Goal: Transaction & Acquisition: Purchase product/service

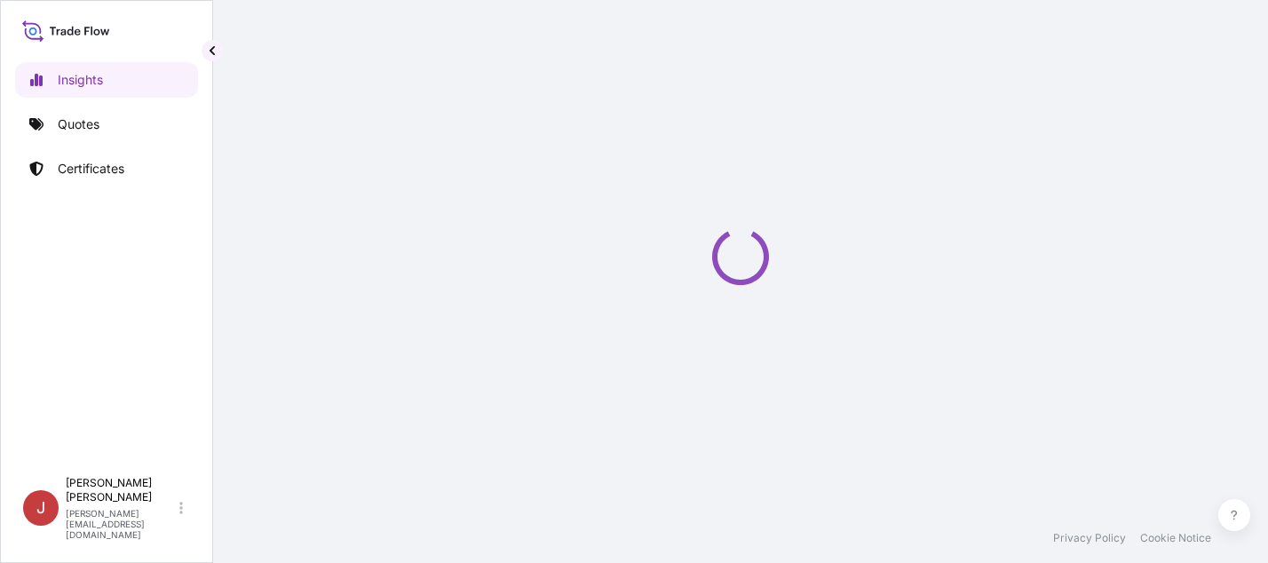
select select "2025"
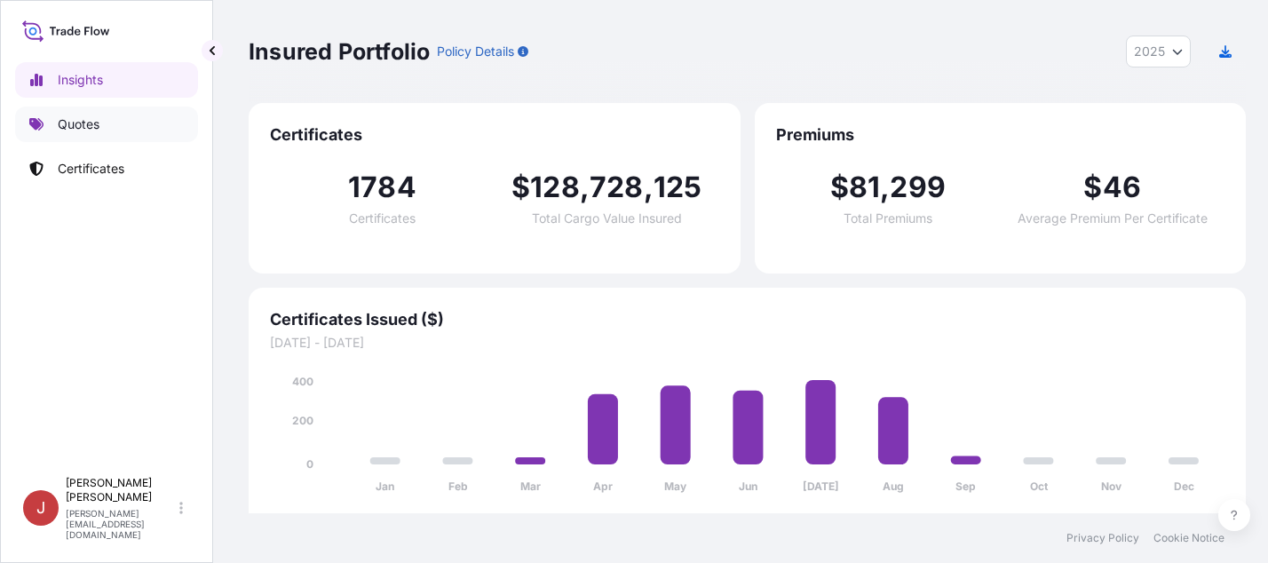
click at [88, 125] on p "Quotes" at bounding box center [79, 124] width 42 height 18
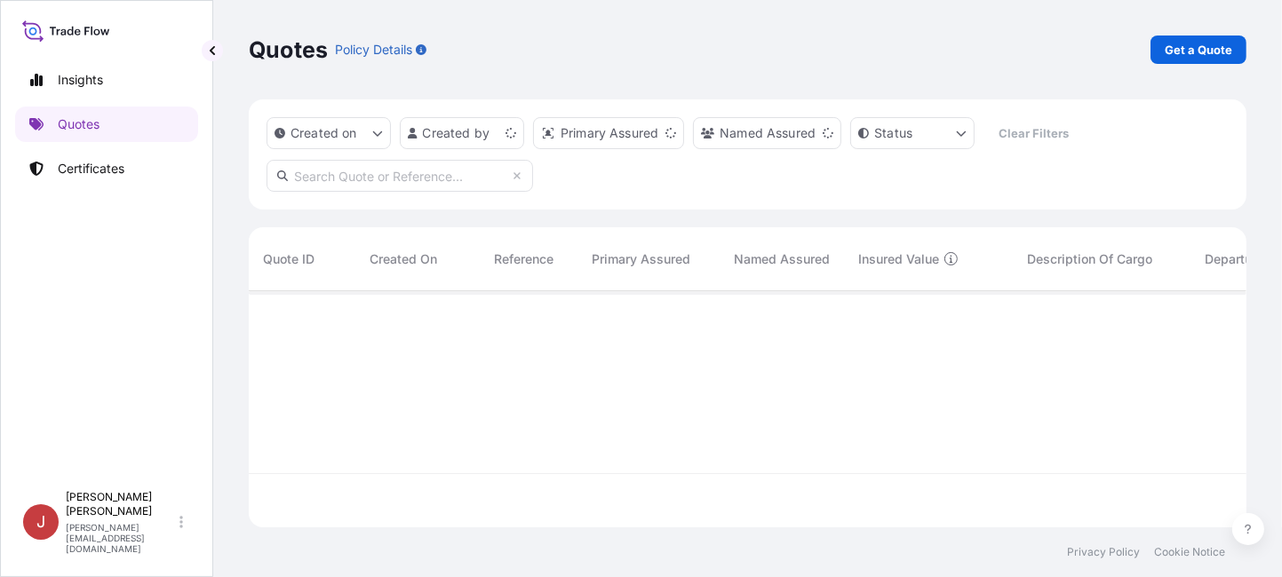
scroll to position [232, 984]
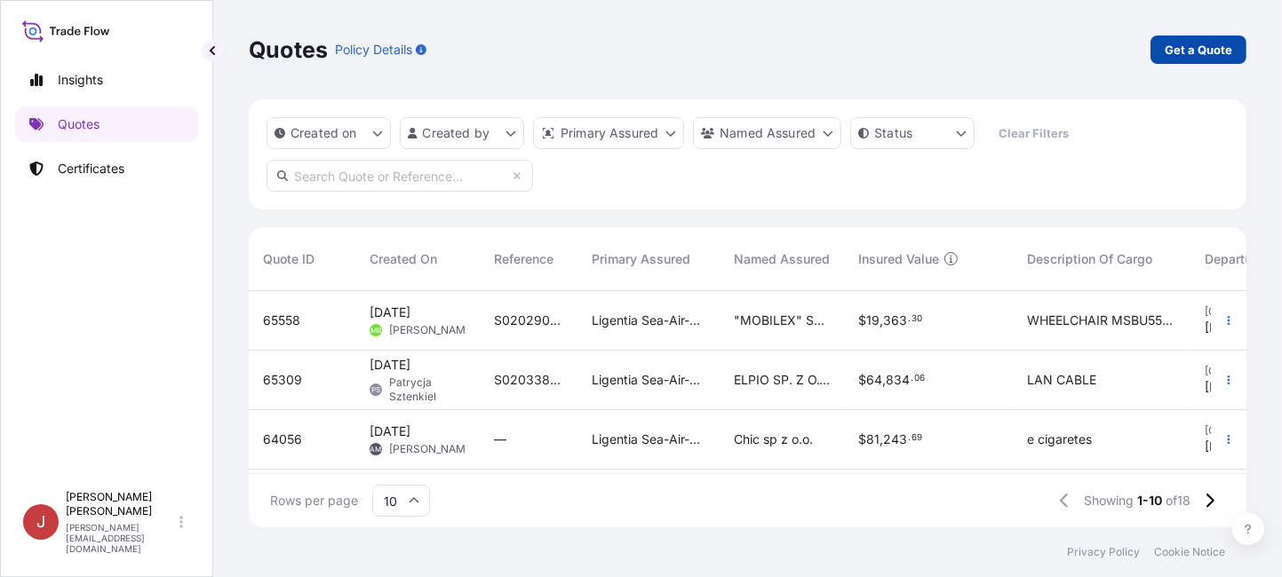
click at [1200, 50] on p "Get a Quote" at bounding box center [1197, 50] width 67 height 18
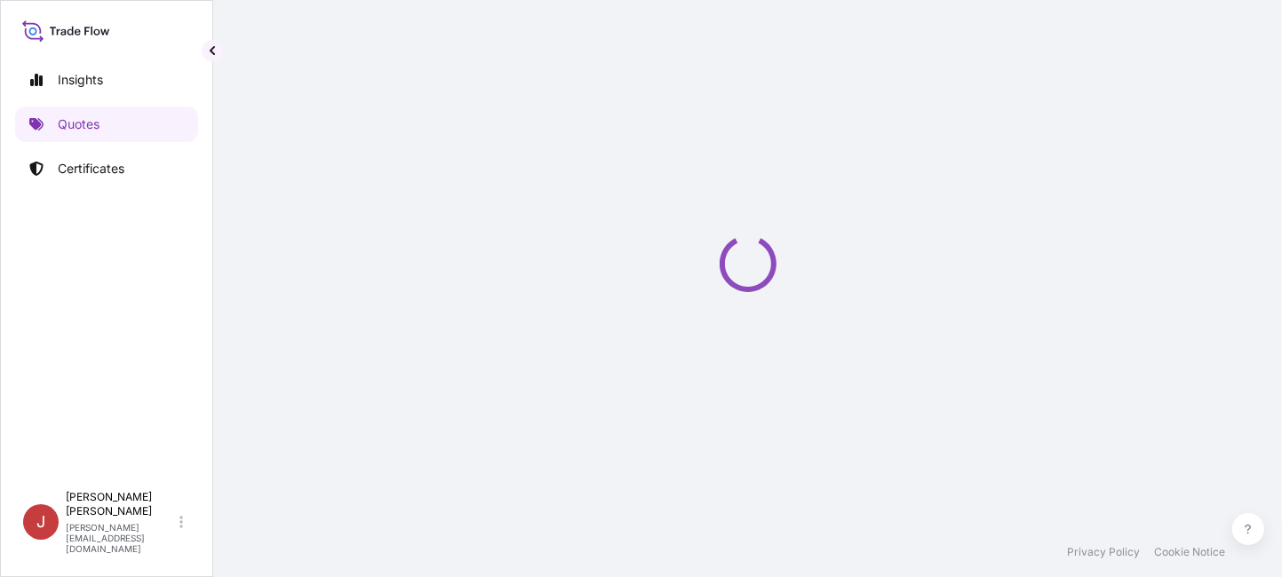
scroll to position [28, 0]
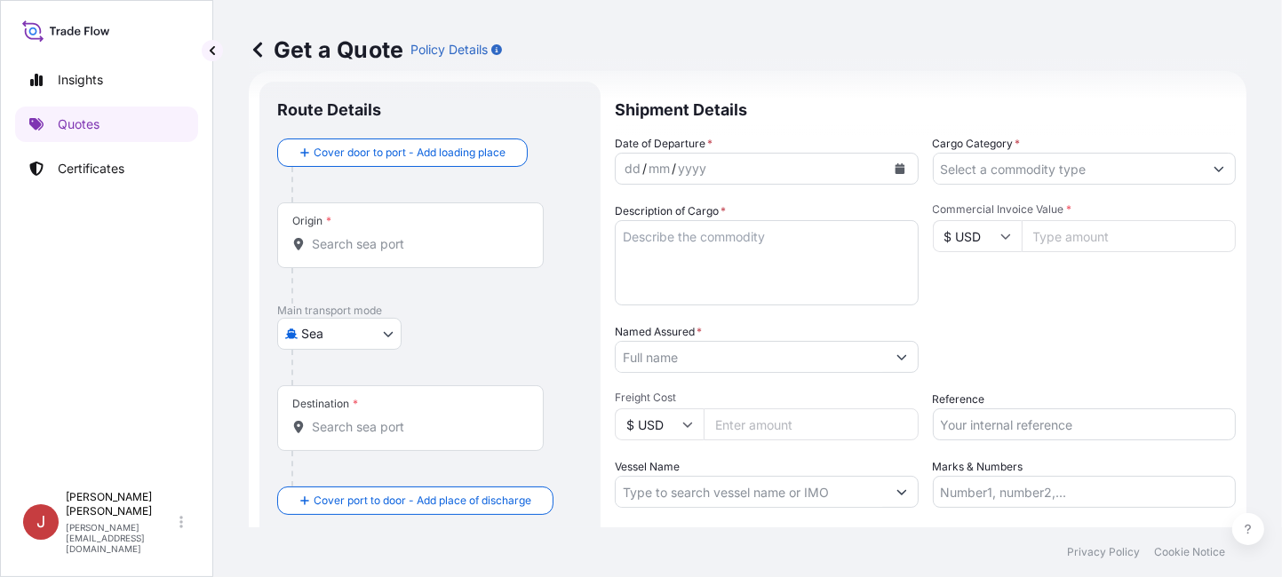
click at [899, 171] on button "Calendar" at bounding box center [899, 169] width 28 height 28
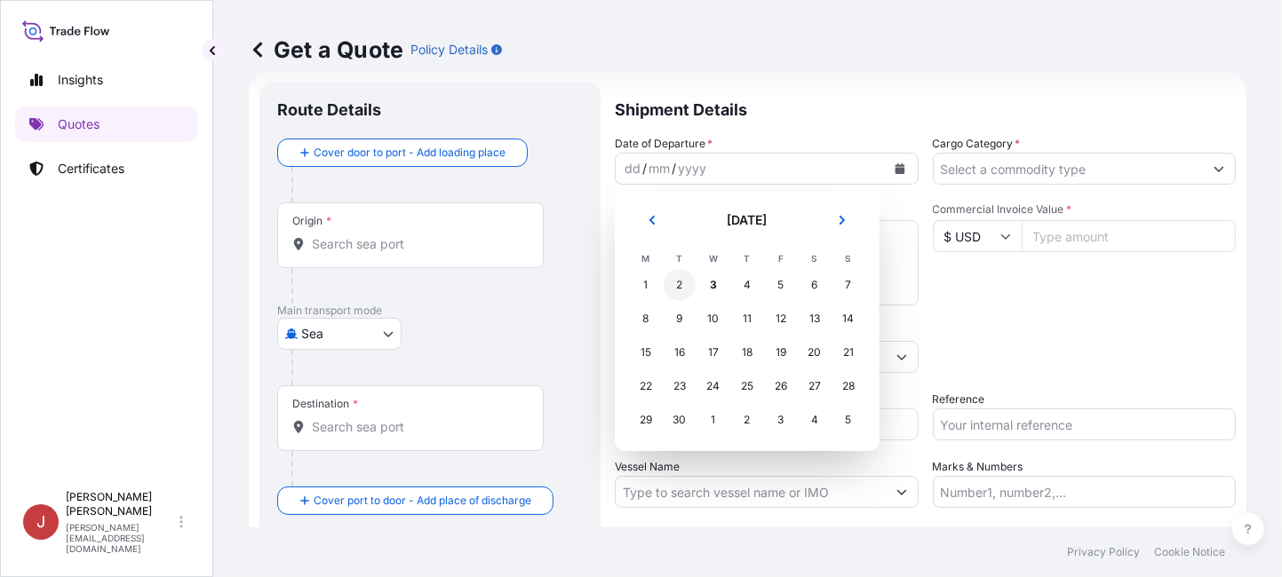
click at [680, 284] on div "2" at bounding box center [679, 285] width 32 height 32
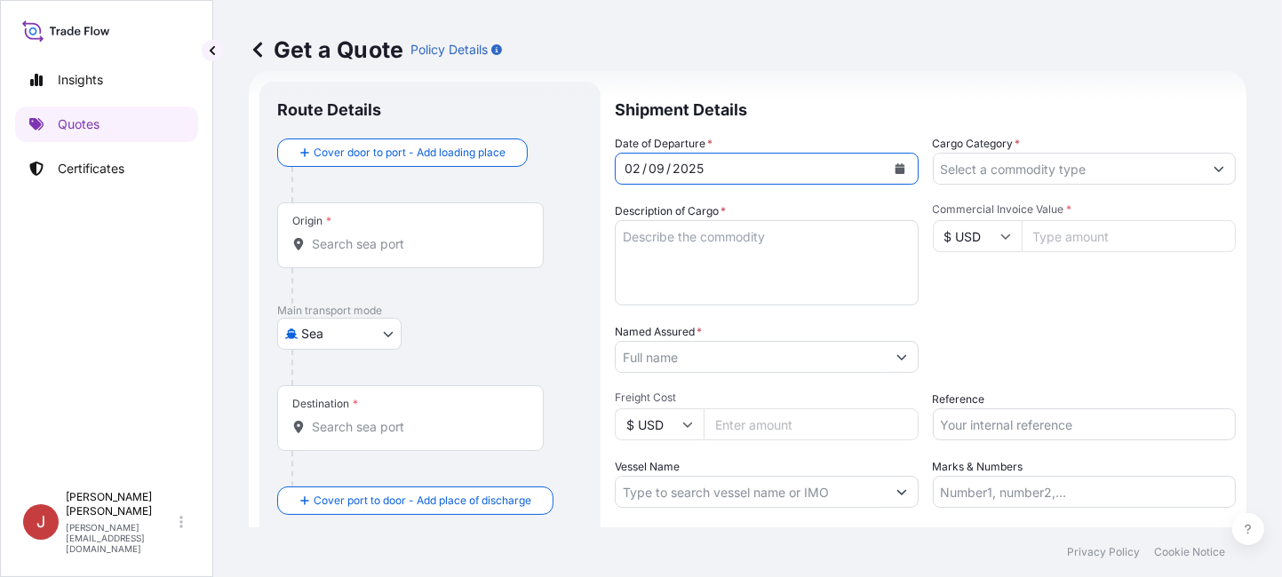
click at [324, 330] on body "Selected Date: [DATE] Insights Quotes Certificates J [PERSON_NAME] [EMAIL_ADDRE…" at bounding box center [641, 288] width 1282 height 577
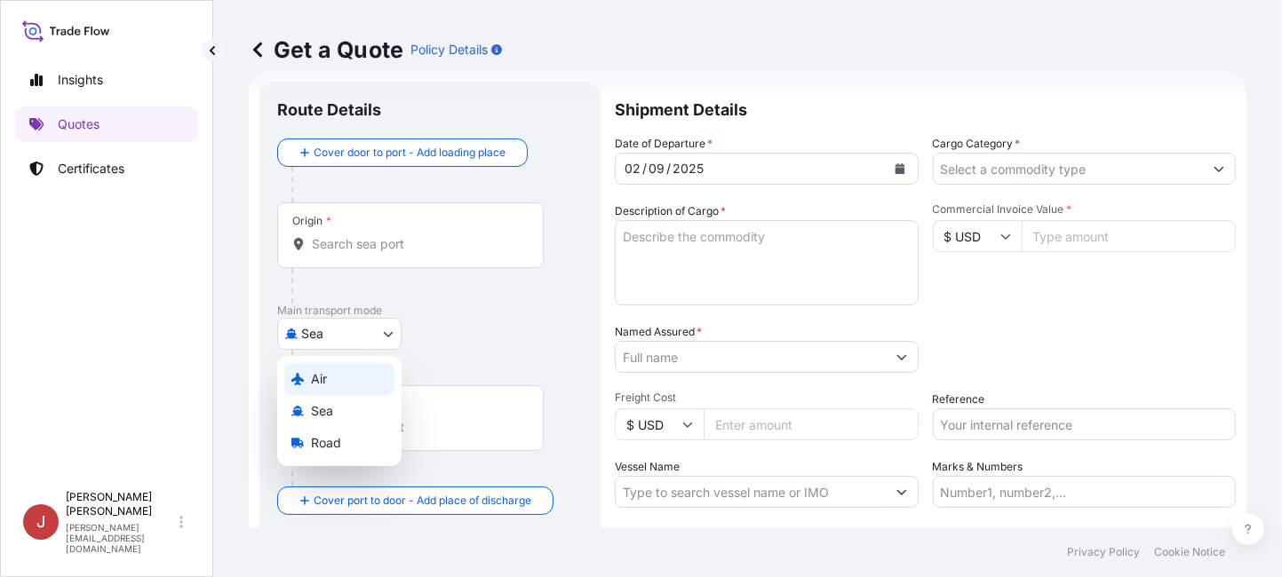
click at [336, 381] on div "Air" at bounding box center [339, 379] width 110 height 32
select select "Air"
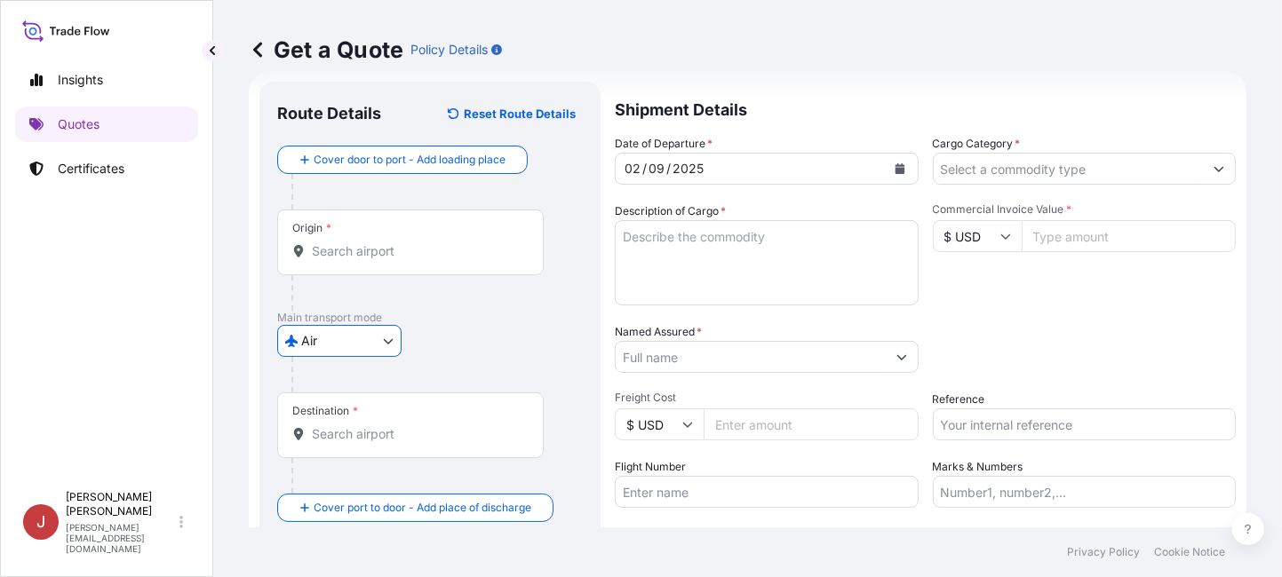
click at [409, 256] on input "Origin *" at bounding box center [417, 251] width 210 height 18
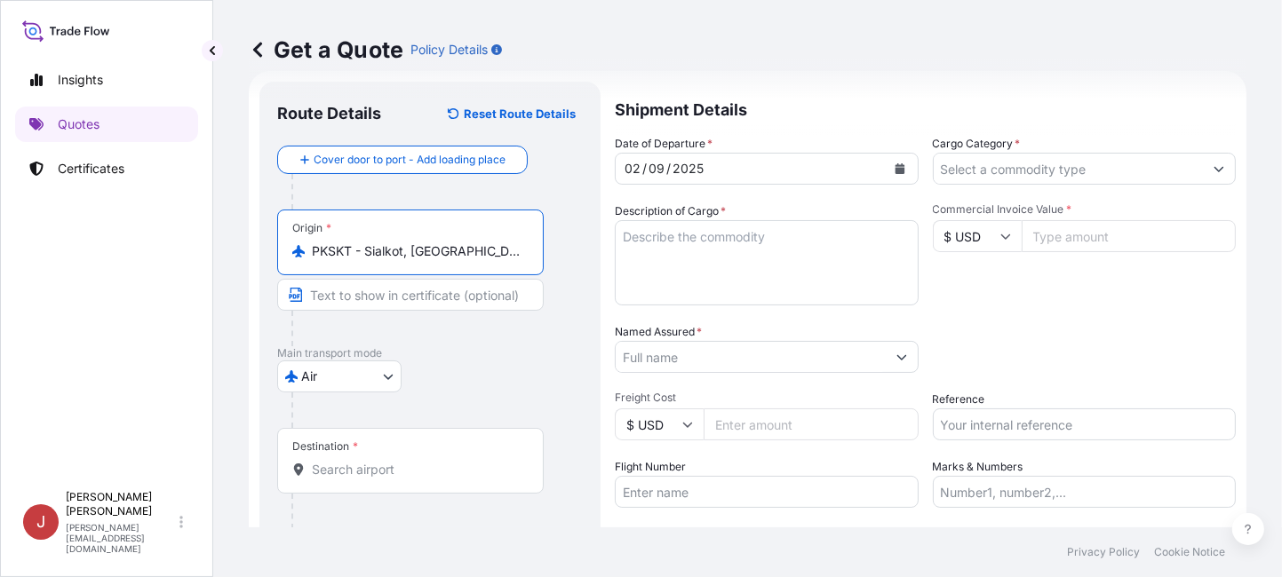
type input "PKSKT - Sialkot, [GEOGRAPHIC_DATA]"
click at [783, 269] on textarea "Description of Cargo *" at bounding box center [767, 262] width 304 height 85
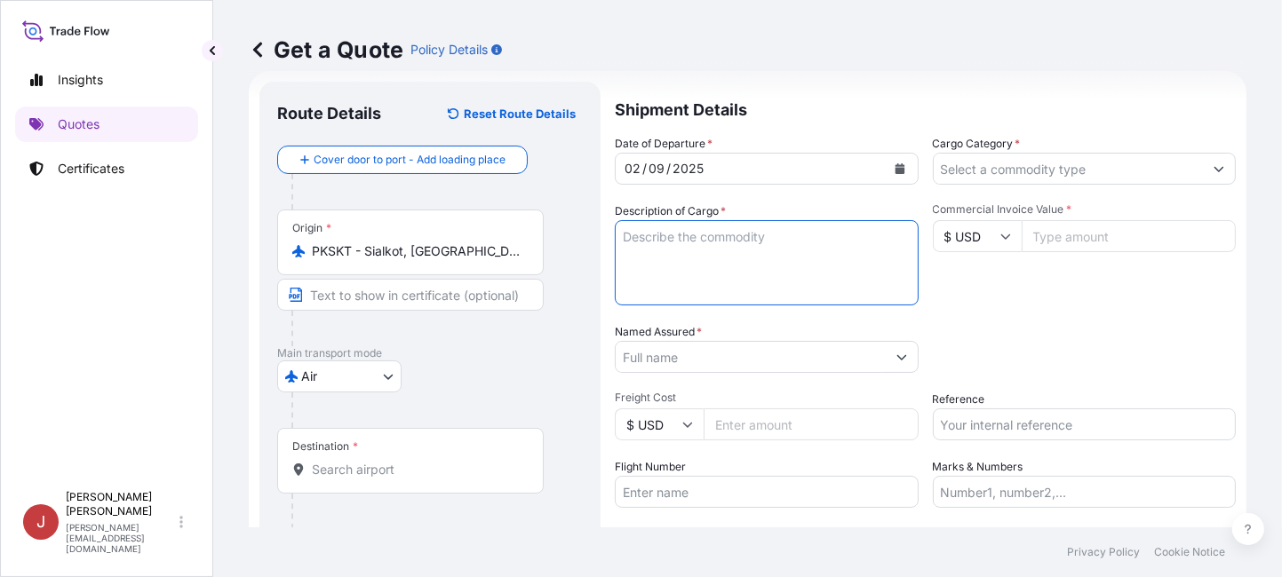
click at [782, 269] on textarea "Description of Cargo *" at bounding box center [767, 262] width 304 height 85
click at [687, 276] on textarea "Description of Cargo *" at bounding box center [767, 262] width 304 height 85
click at [739, 257] on textarea "goalkeeeper gloves football balls" at bounding box center [767, 262] width 304 height 85
type textarea "goalkeeeper gloves football balls"
click at [1064, 235] on input "Commercial Invoice Value *" at bounding box center [1128, 236] width 215 height 32
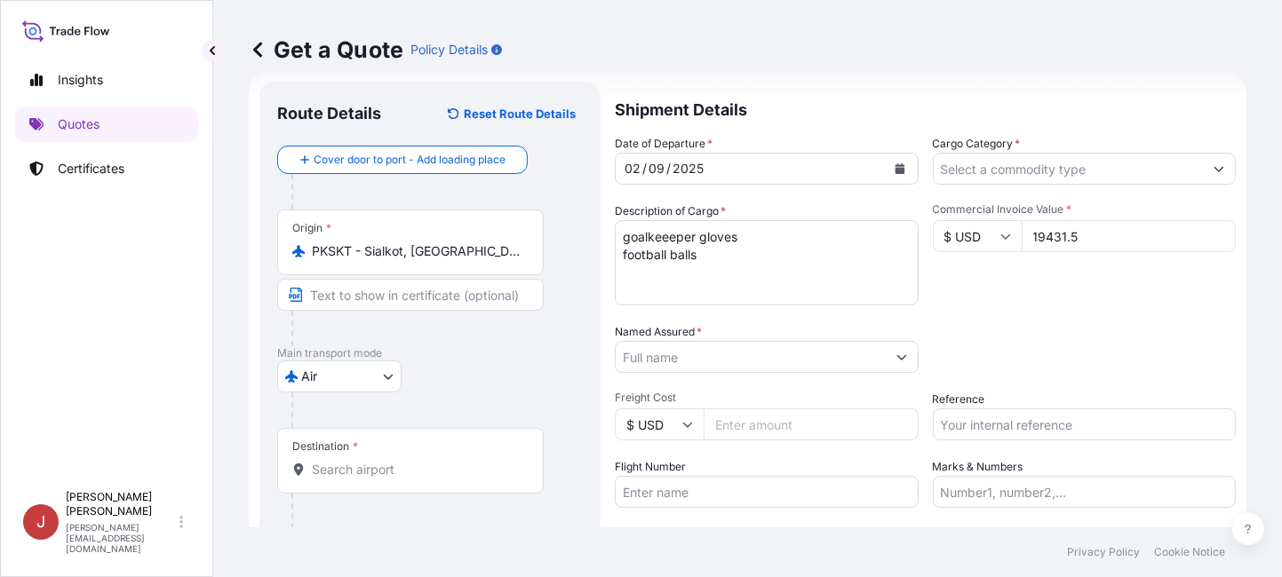
type input "19431.5"
click at [1058, 155] on input "Cargo Category *" at bounding box center [1068, 169] width 270 height 32
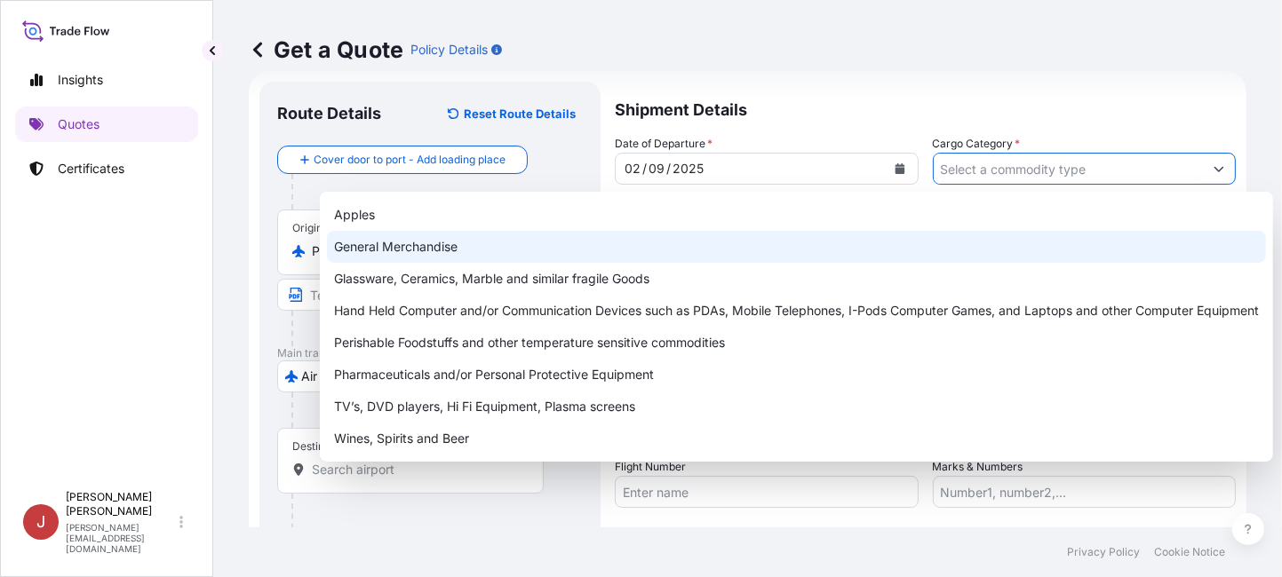
click at [554, 258] on div "General Merchandise" at bounding box center [796, 247] width 939 height 32
type input "General Merchandise"
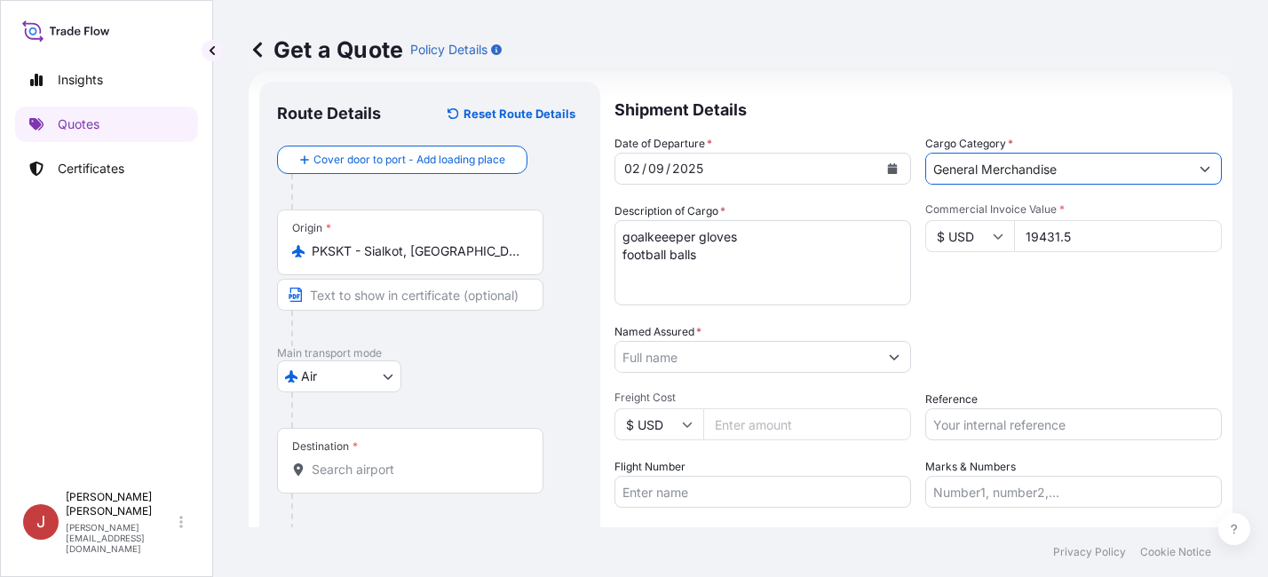
click at [686, 362] on input "Named Assured *" at bounding box center [746, 357] width 263 height 32
click at [687, 356] on input "Named Assured *" at bounding box center [746, 357] width 263 height 32
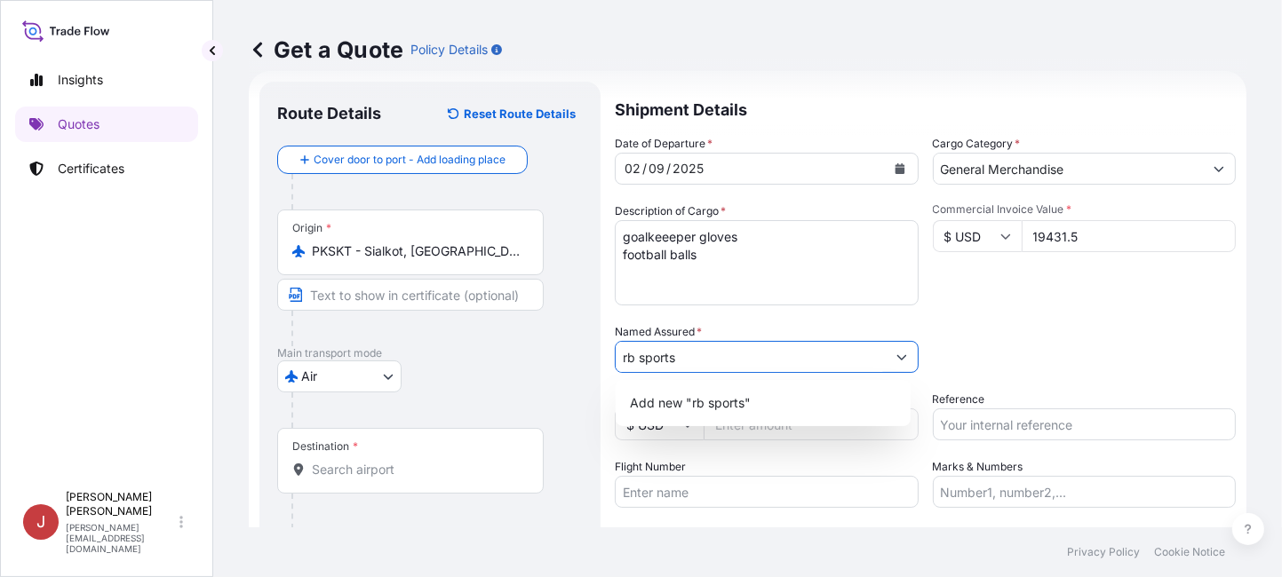
type input "rb sports"
click at [728, 321] on div "Date of Departure * [DATE] Cargo Category * General Merchandise Description of …" at bounding box center [925, 321] width 621 height 373
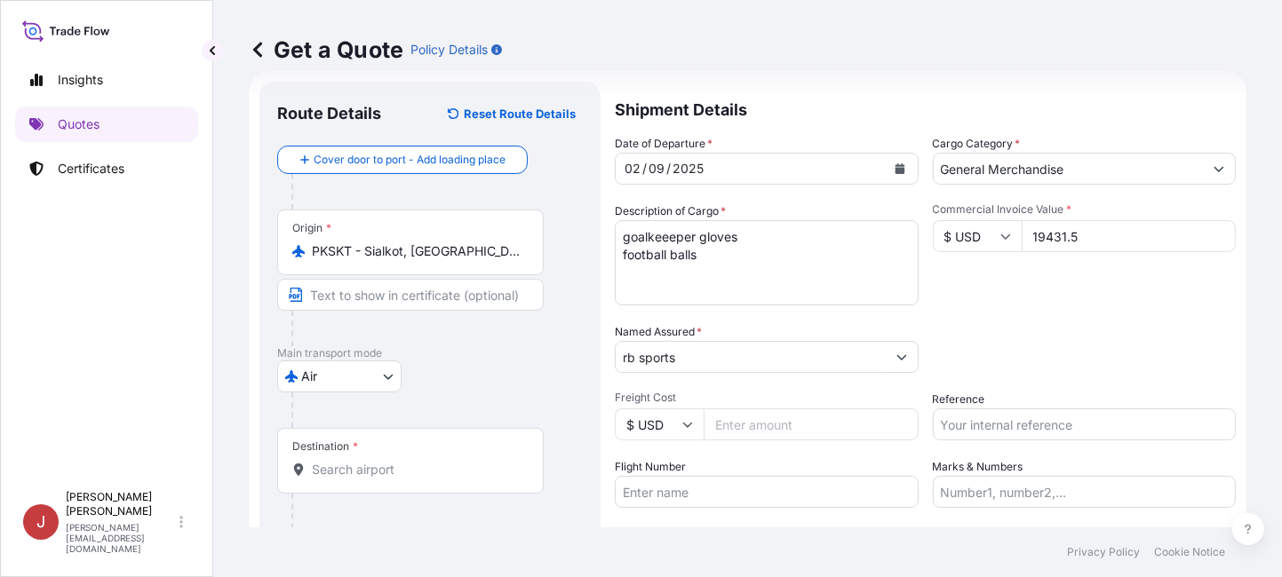
click at [1012, 420] on input "Reference" at bounding box center [1085, 425] width 304 height 32
paste input "176-14108743"
type input "176-14108743"
click at [679, 358] on input "rb sports" at bounding box center [750, 357] width 270 height 32
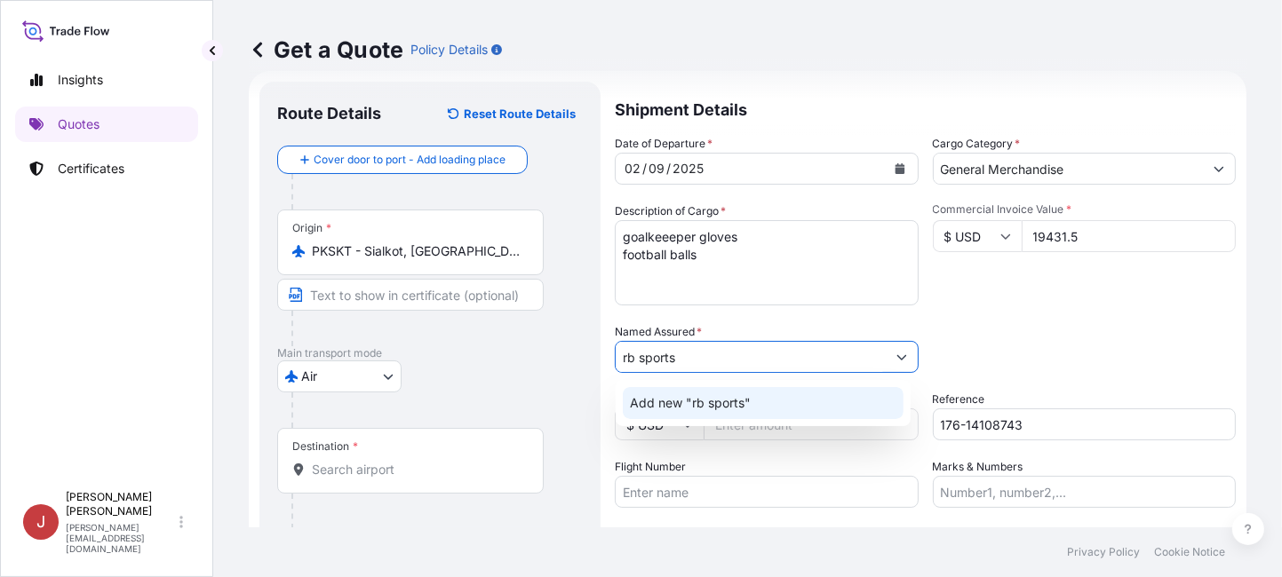
click at [757, 405] on div "Add new "rb sports"" at bounding box center [763, 403] width 281 height 32
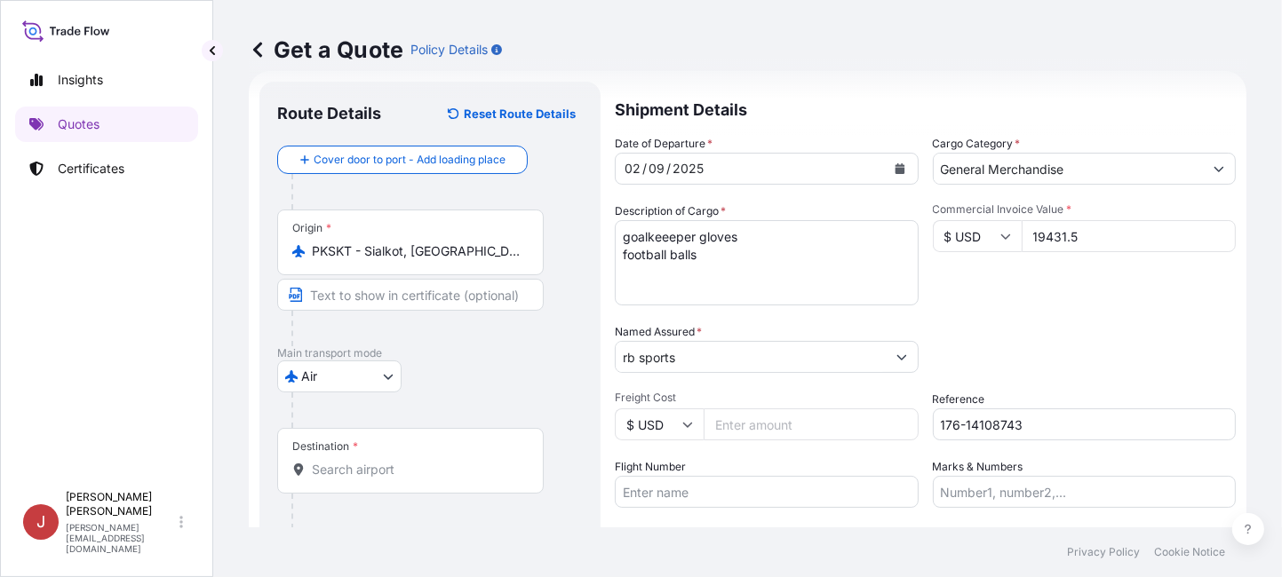
click at [754, 365] on input "rb sports" at bounding box center [750, 357] width 270 height 32
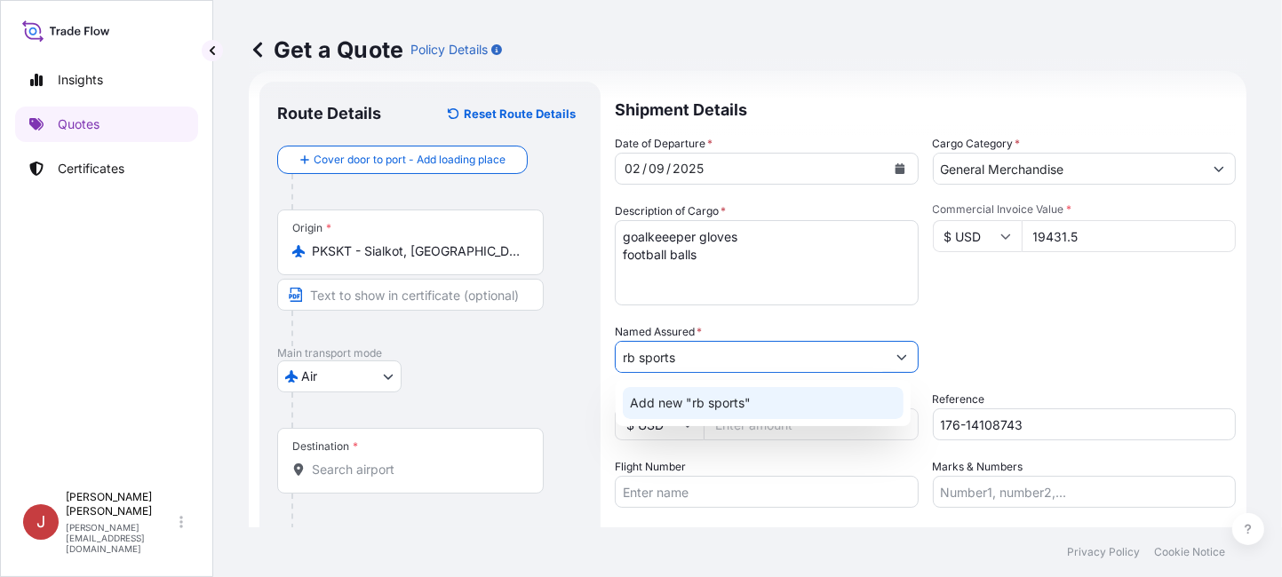
click at [728, 404] on span "Add new "rb sports"" at bounding box center [690, 403] width 121 height 18
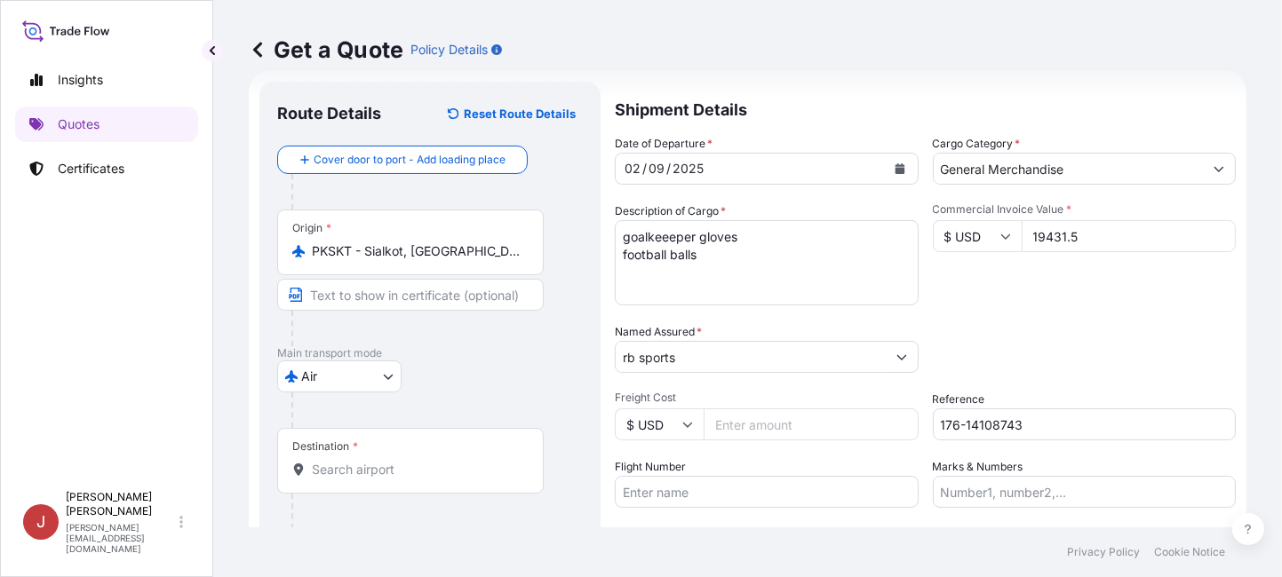
click at [1019, 327] on div "Packing Category Type to search a container mode Please select a primary mode o…" at bounding box center [1085, 348] width 304 height 50
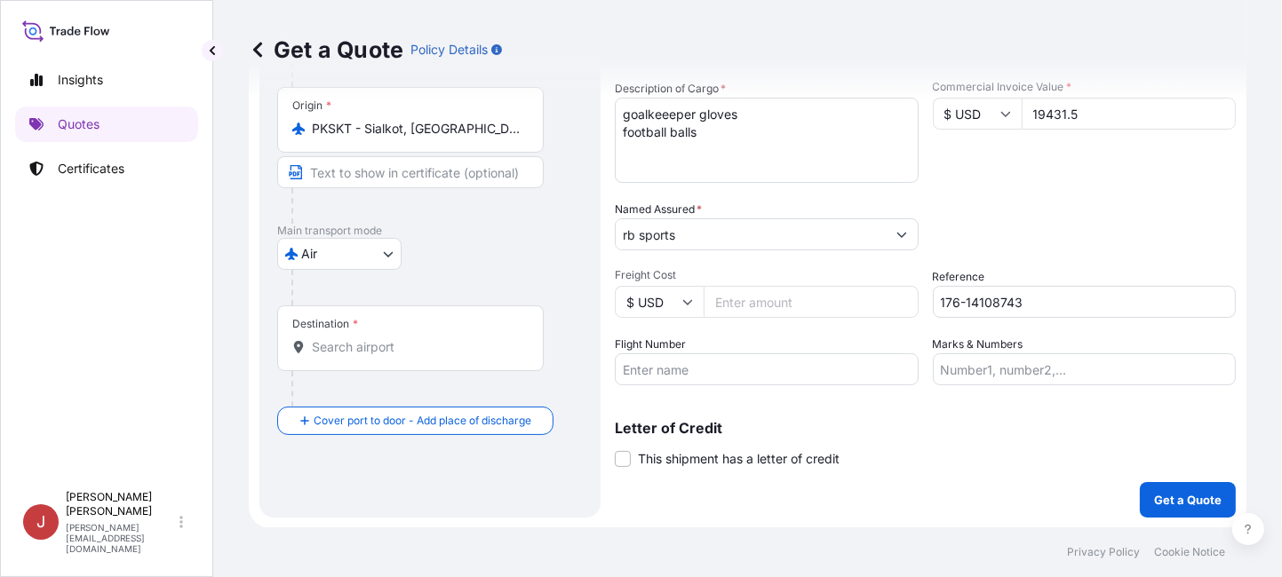
click at [316, 356] on div "Destination *" at bounding box center [410, 339] width 266 height 66
click at [316, 356] on input "Destination *" at bounding box center [417, 347] width 210 height 18
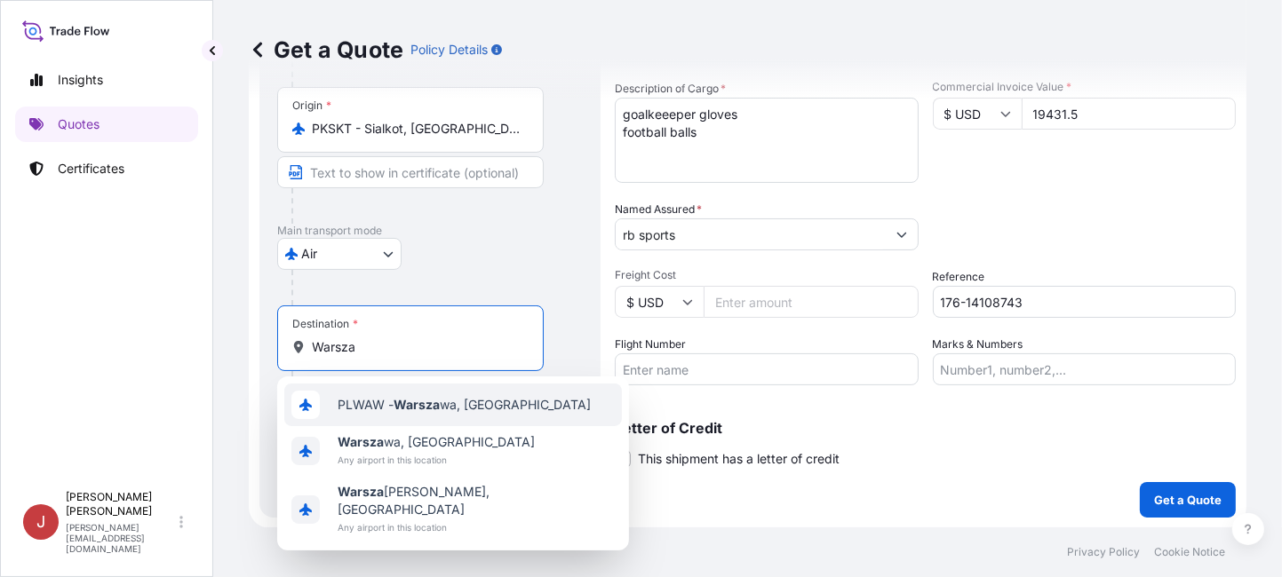
click at [484, 420] on div "PLWAW - Warsza wa, [GEOGRAPHIC_DATA]" at bounding box center [452, 405] width 337 height 43
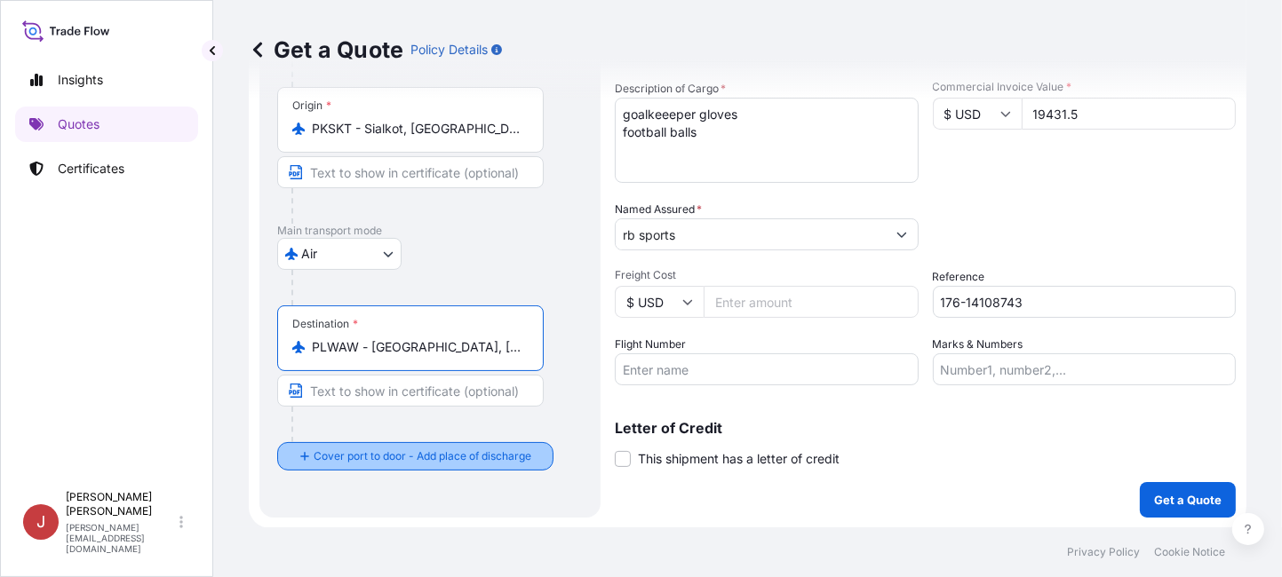
type input "PLWAW - [GEOGRAPHIC_DATA], [GEOGRAPHIC_DATA]"
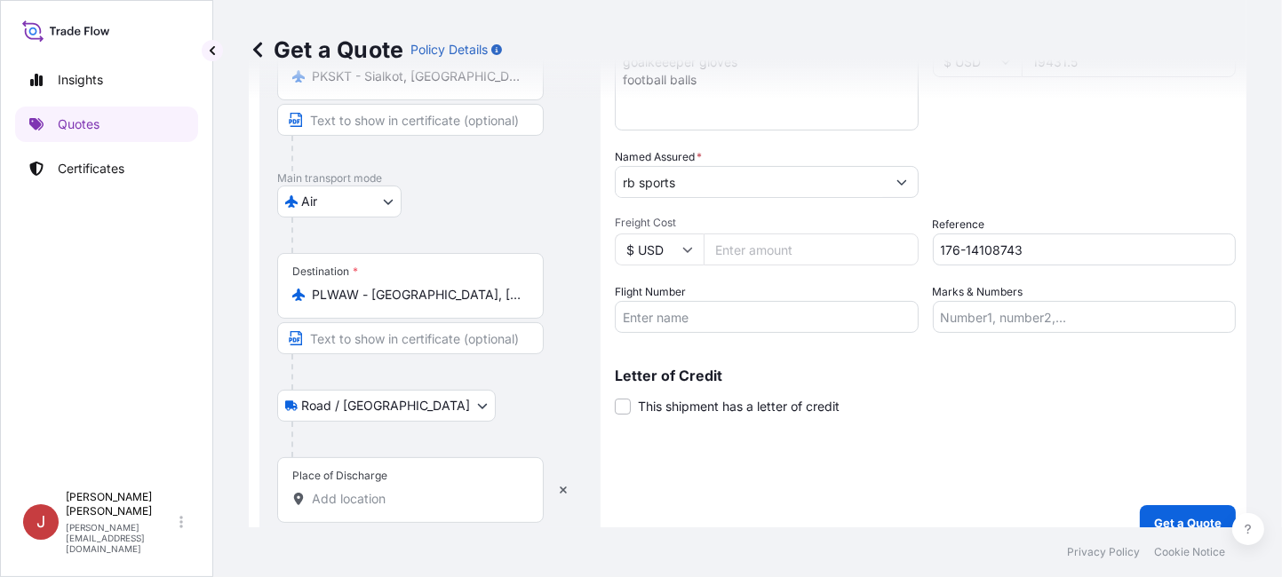
scroll to position [226, 0]
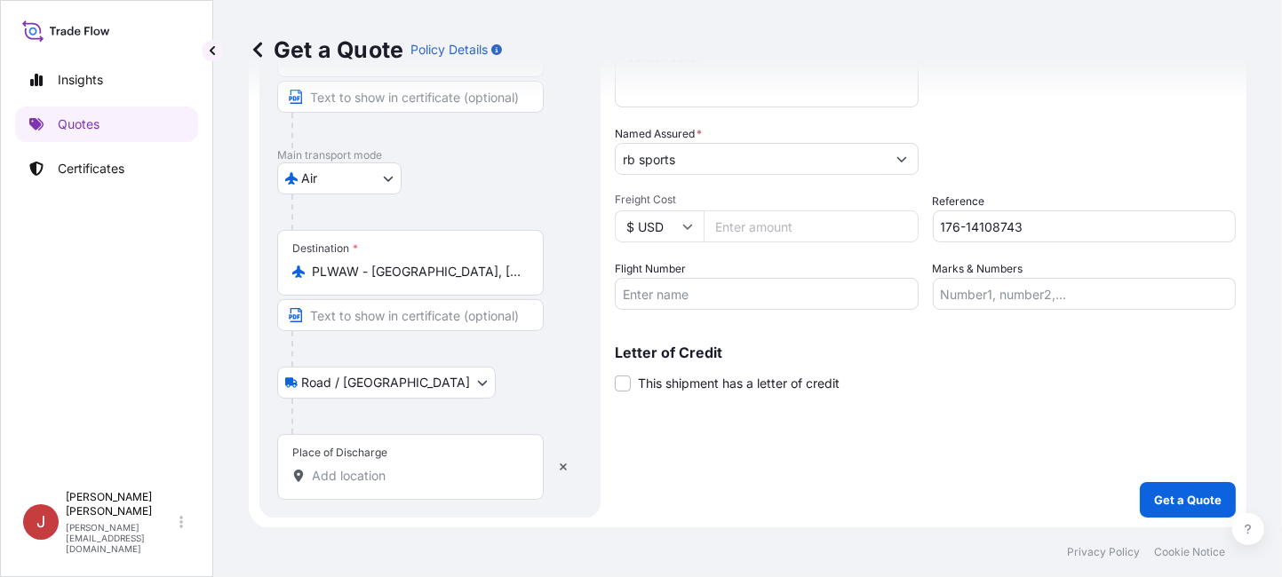
click at [361, 481] on input "Place of Discharge" at bounding box center [417, 476] width 210 height 18
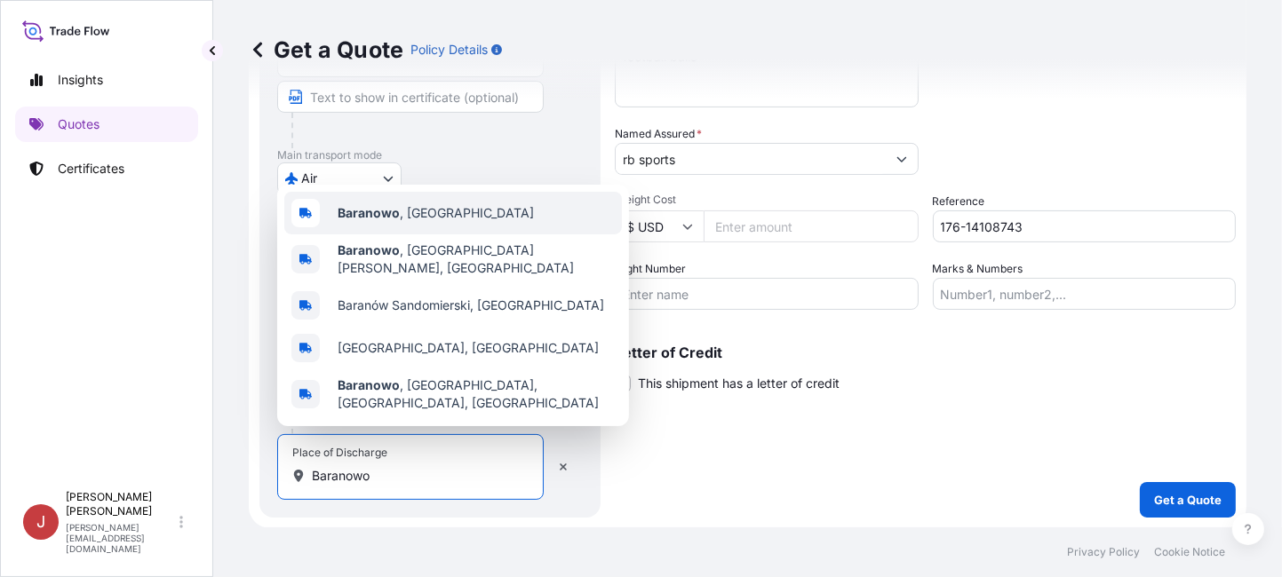
click at [433, 222] on span "Baranowo , [GEOGRAPHIC_DATA]" at bounding box center [435, 213] width 196 height 18
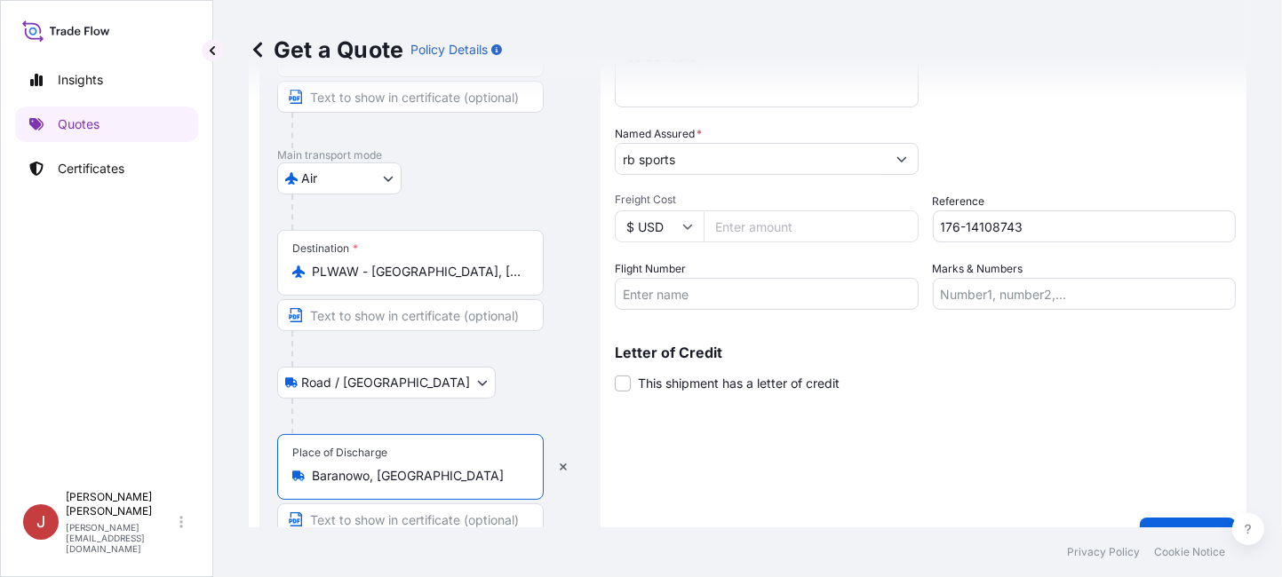
type input "Baranowo, [GEOGRAPHIC_DATA]"
click at [713, 449] on div "Shipment Details Date of Departure * [DATE] Cargo Category * General Merchandis…" at bounding box center [925, 219] width 621 height 670
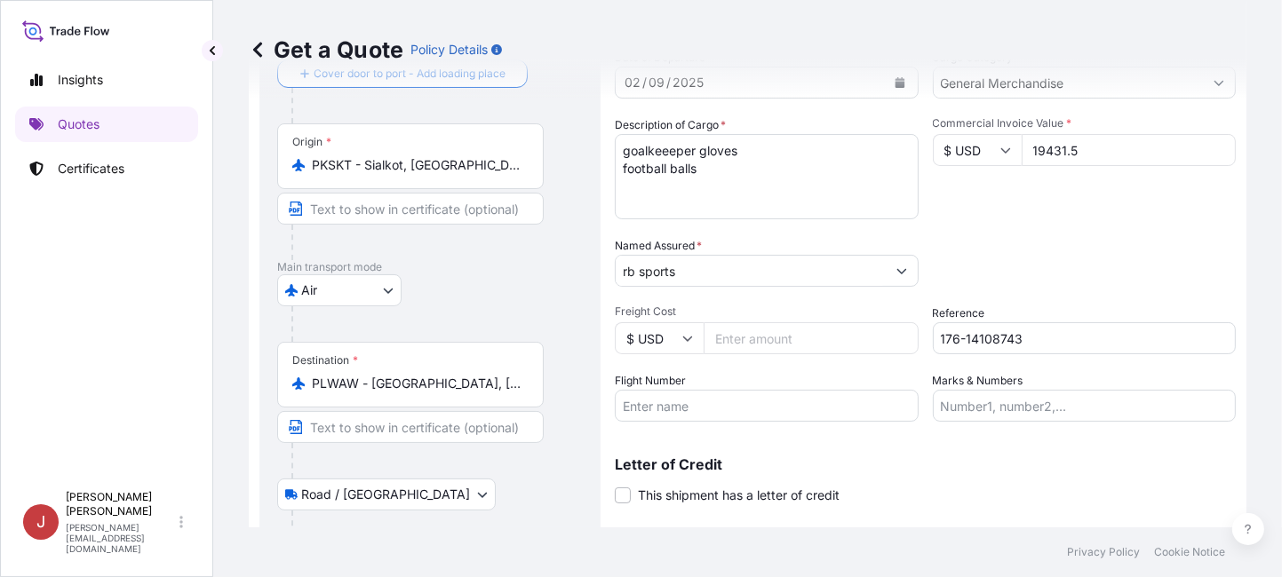
scroll to position [0, 0]
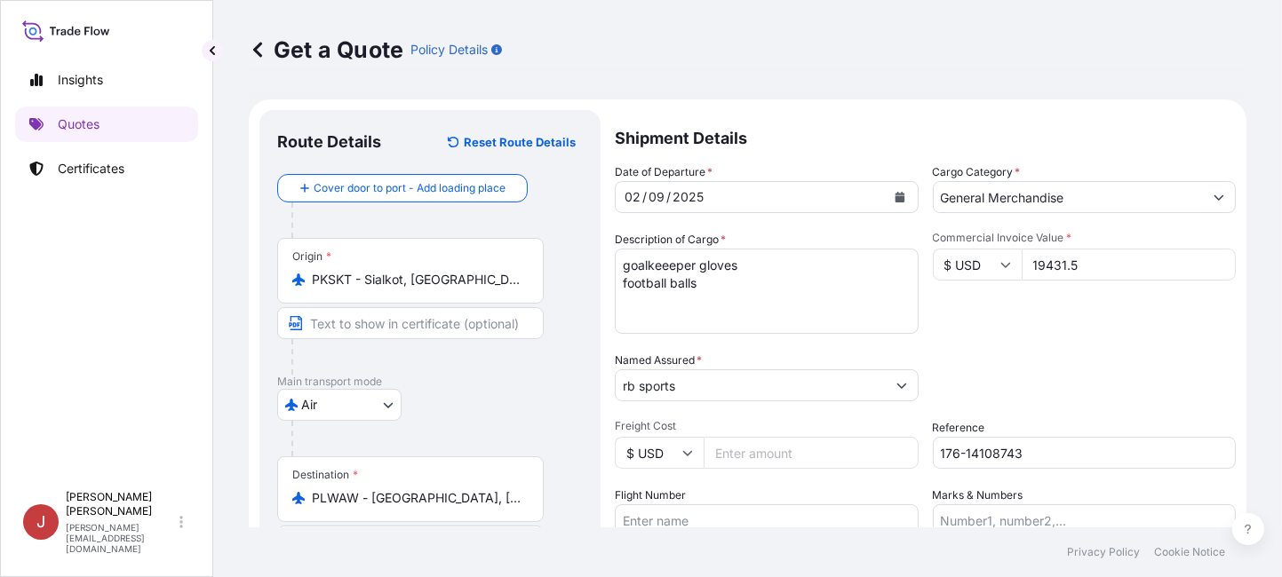
click at [716, 390] on input "rb sports" at bounding box center [750, 385] width 270 height 32
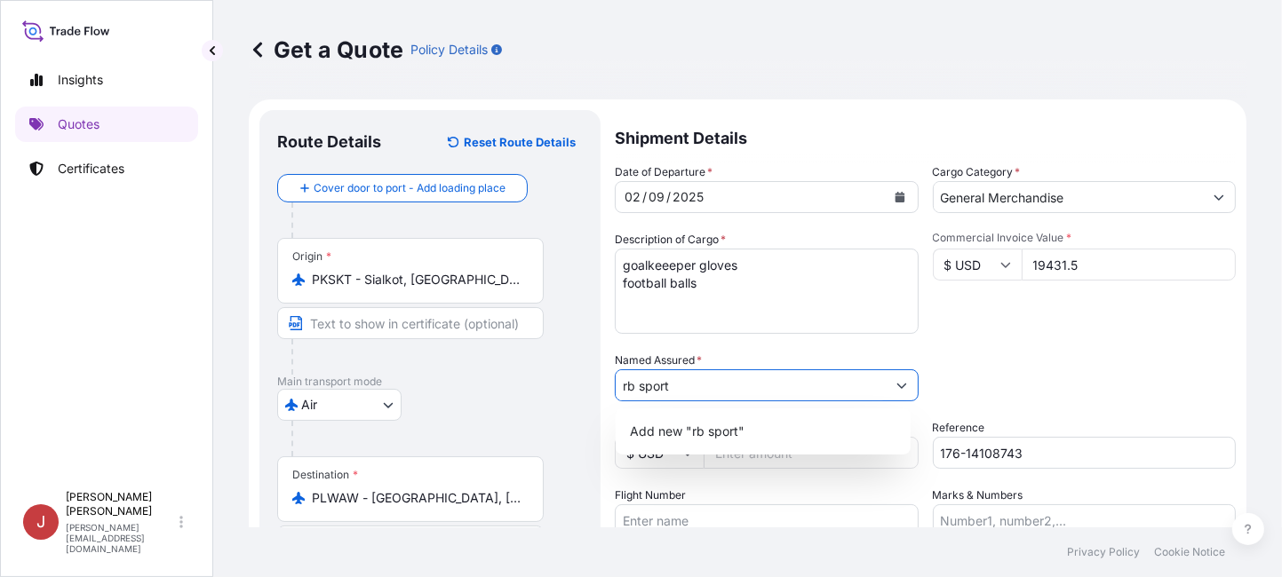
drag, startPoint x: 710, startPoint y: 387, endPoint x: 559, endPoint y: 386, distance: 151.0
click at [559, 386] on form "Route Details Reset Route Details Cover door to port - Add loading place Place …" at bounding box center [747, 444] width 997 height 691
click at [809, 438] on div "Add new "RB sport"" at bounding box center [763, 432] width 281 height 32
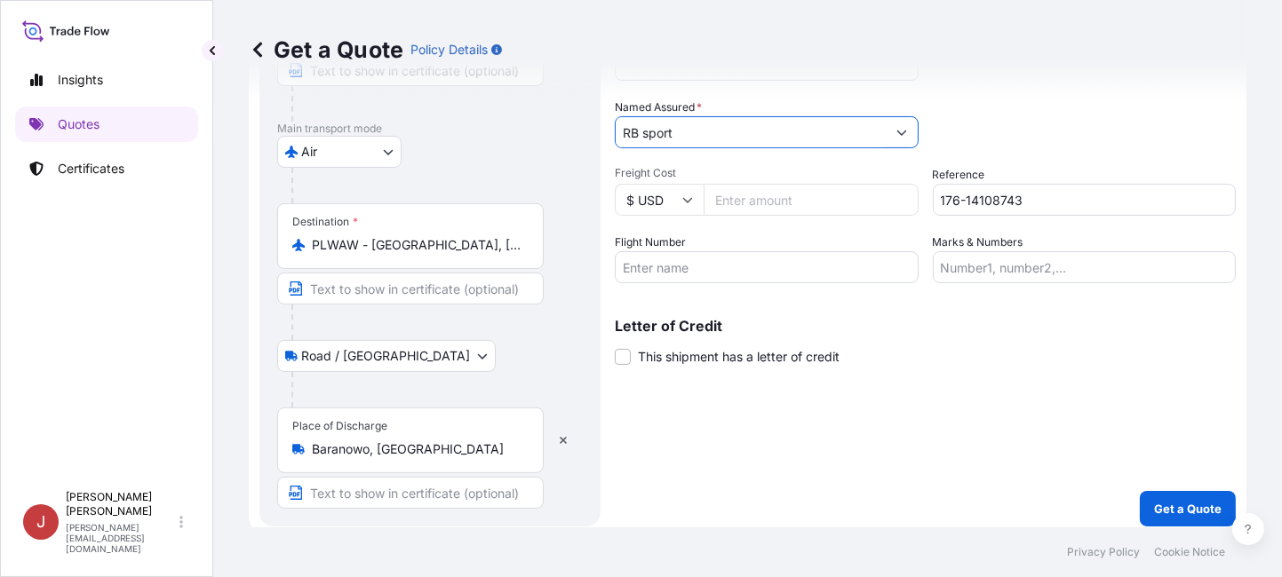
scroll to position [262, 0]
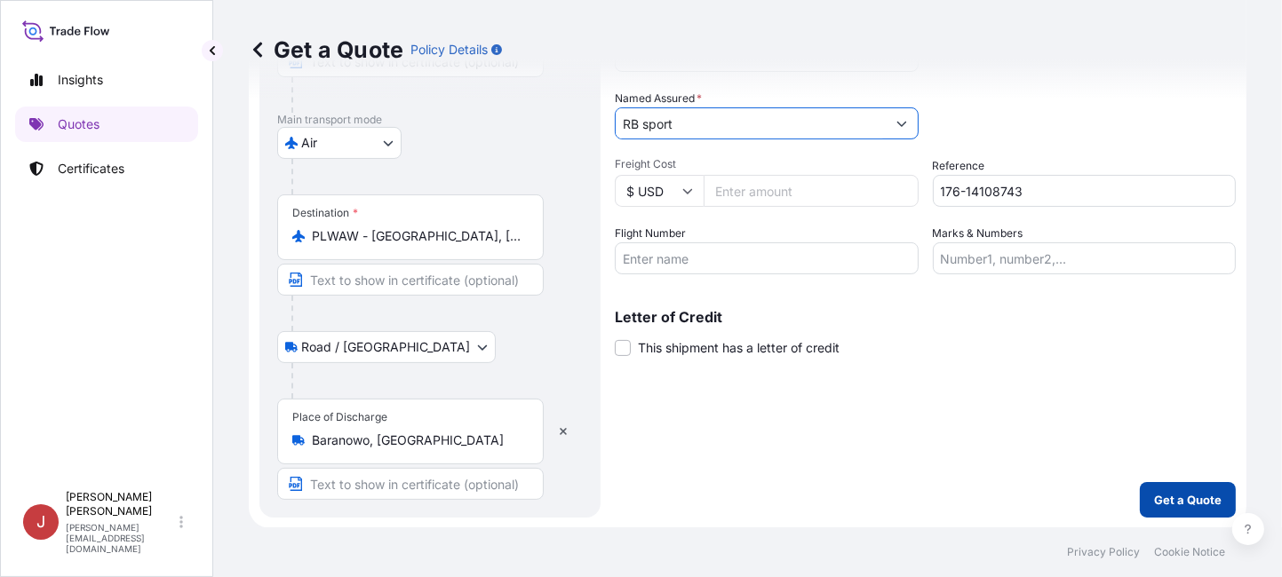
type input "RB sport"
click at [1165, 488] on button "Get a Quote" at bounding box center [1187, 500] width 96 height 36
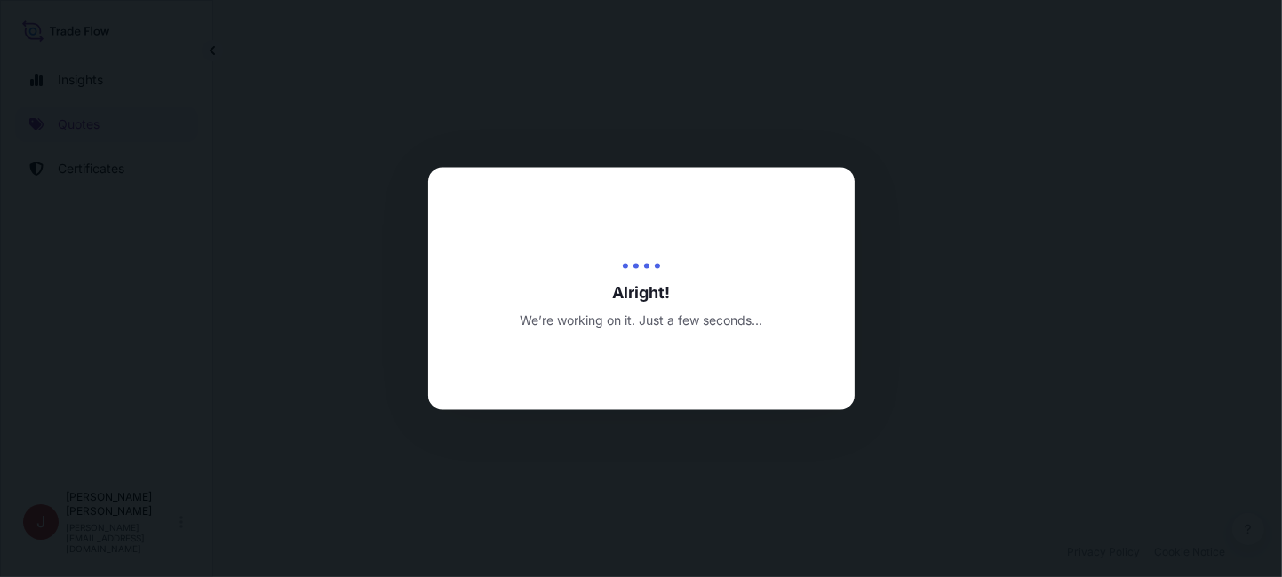
select select "Air"
select select "Road / [GEOGRAPHIC_DATA]"
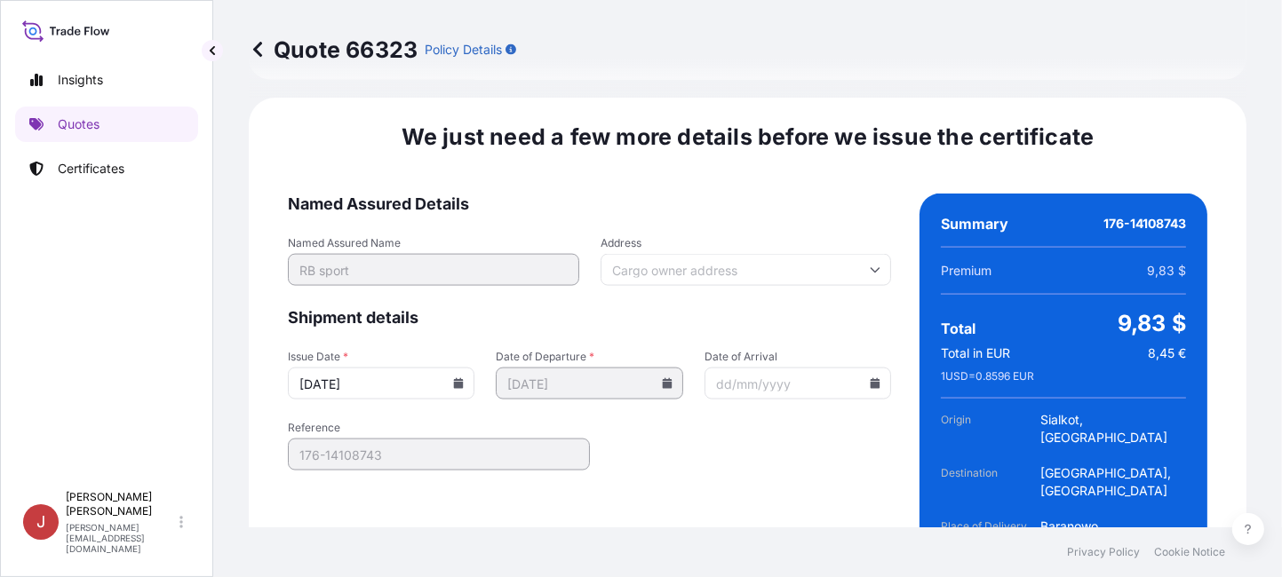
scroll to position [2409, 0]
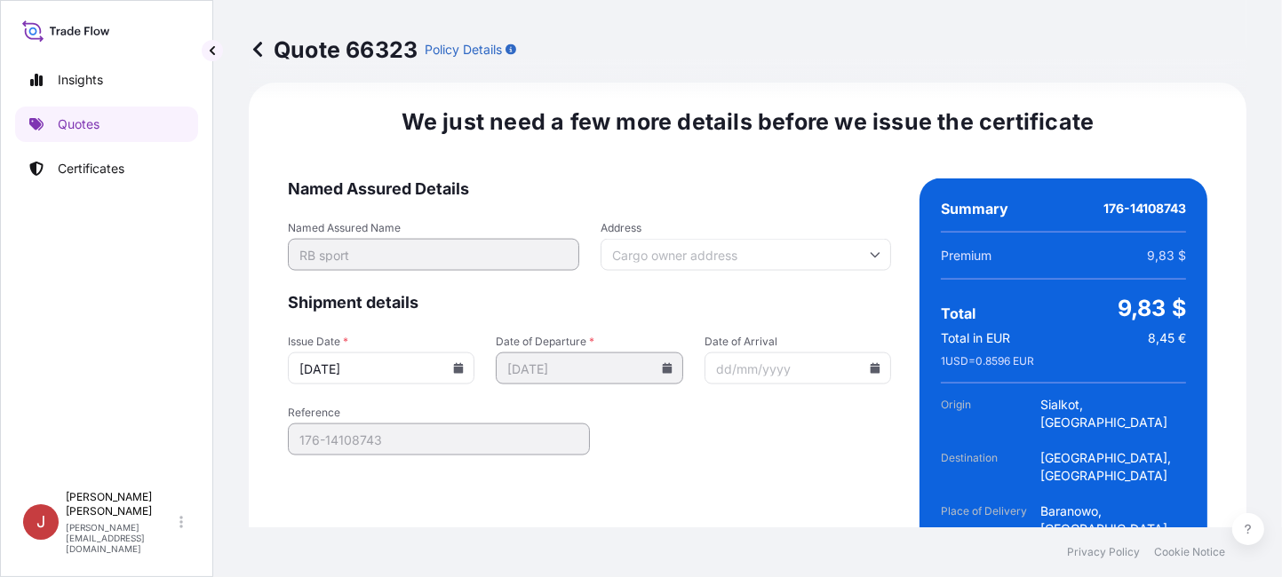
click at [725, 388] on form "Named Assured Details Named Assured Name RB sport Address Shipment details Issu…" at bounding box center [589, 396] width 603 height 434
click at [870, 363] on icon at bounding box center [875, 368] width 10 height 11
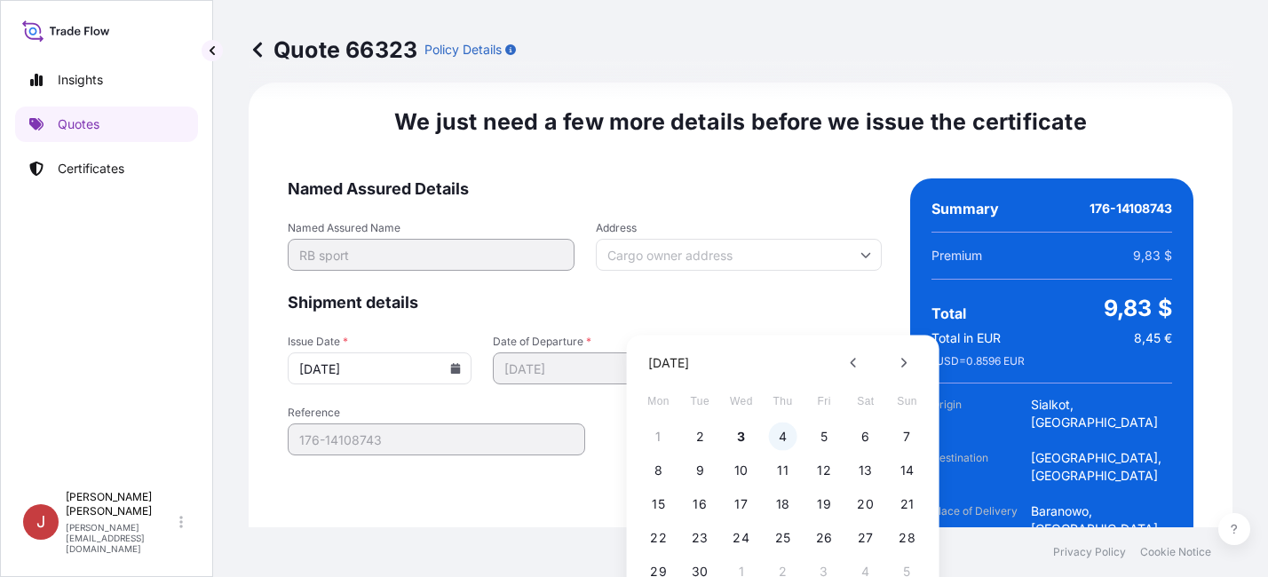
click at [785, 444] on button "4" at bounding box center [783, 437] width 28 height 28
type input "[DATE]"
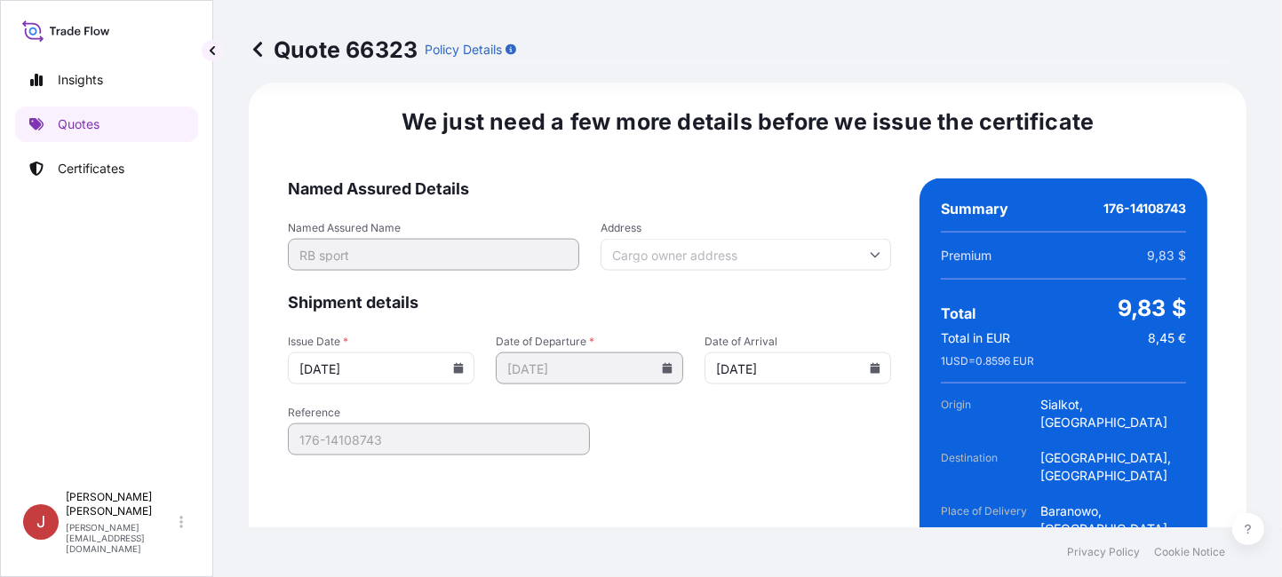
drag, startPoint x: 728, startPoint y: 214, endPoint x: 718, endPoint y: 203, distance: 15.1
click at [728, 239] on input "Address" at bounding box center [745, 255] width 291 height 32
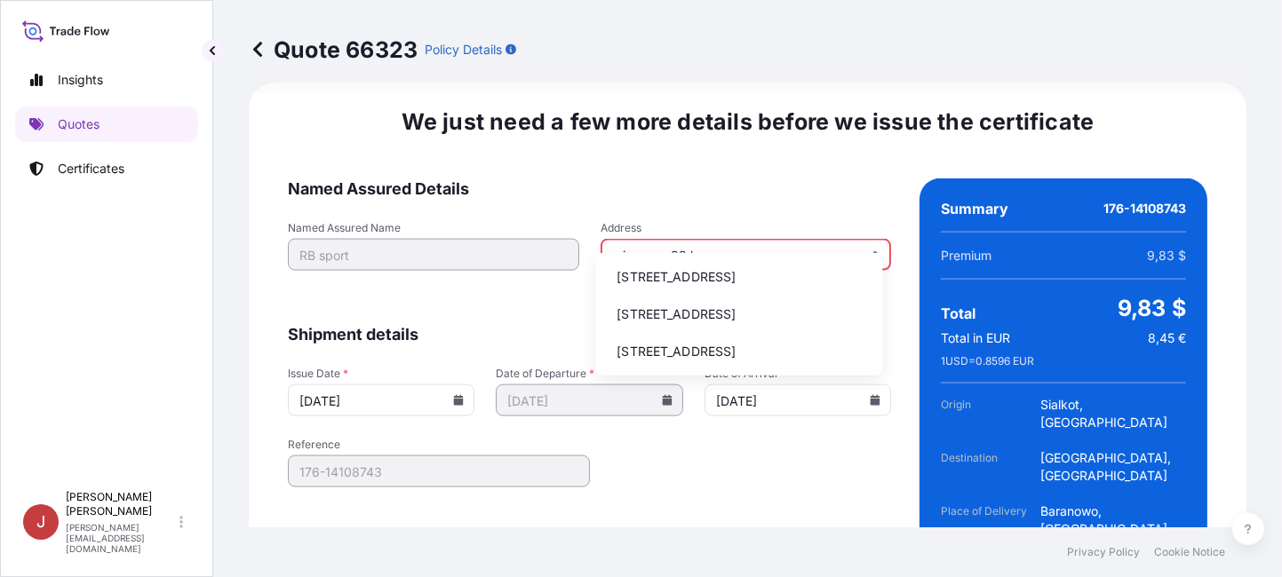
click at [757, 289] on li "[STREET_ADDRESS]" at bounding box center [738, 277] width 273 height 34
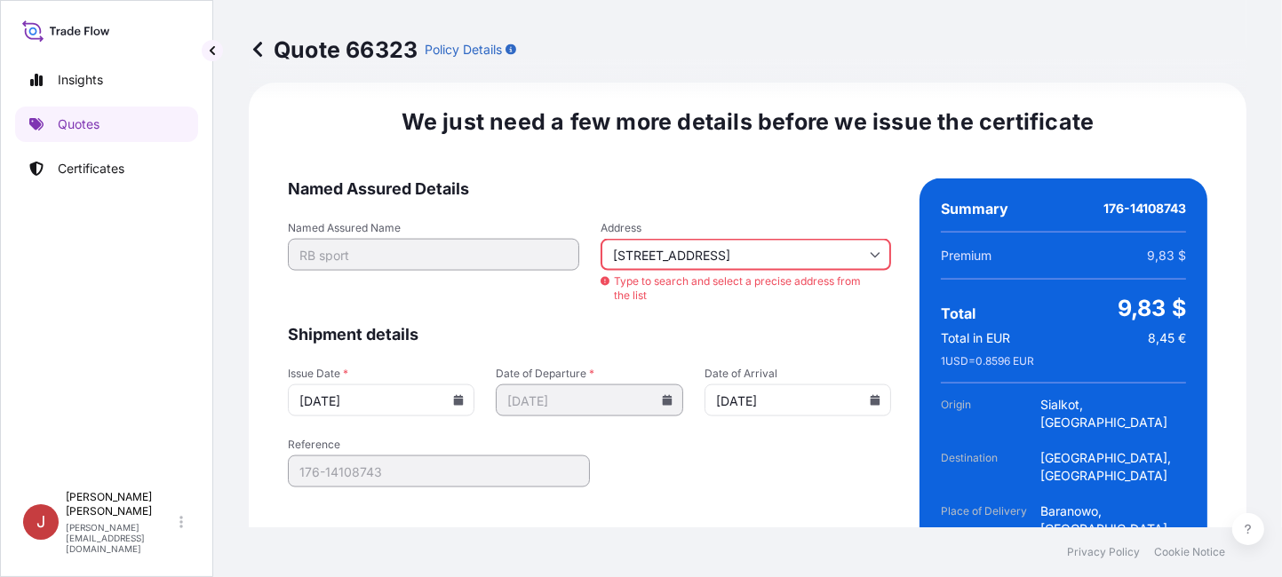
type input "[STREET_ADDRESS]"
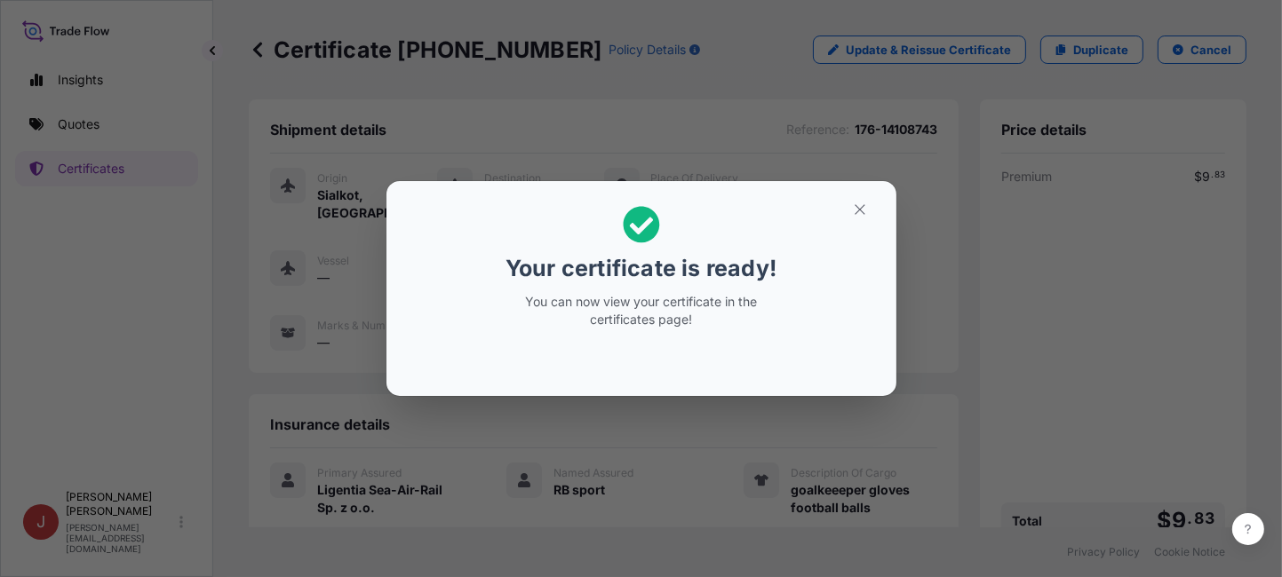
click at [1019, 260] on div "Your certificate is ready! You can now view your certificate in the certificate…" at bounding box center [641, 288] width 1282 height 577
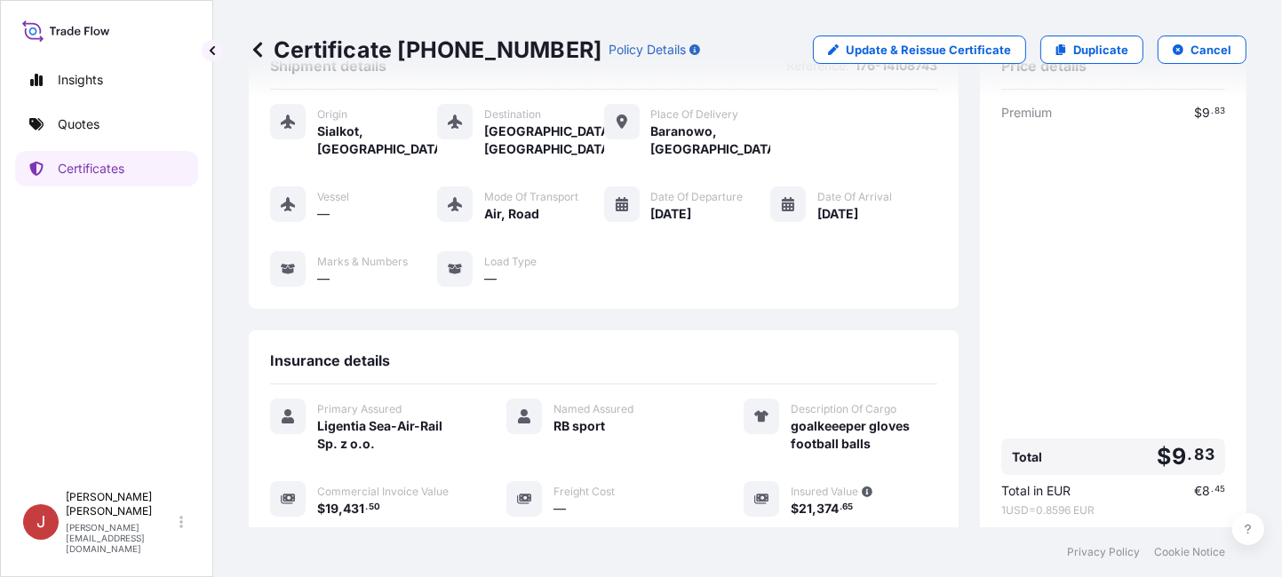
scroll to position [318, 0]
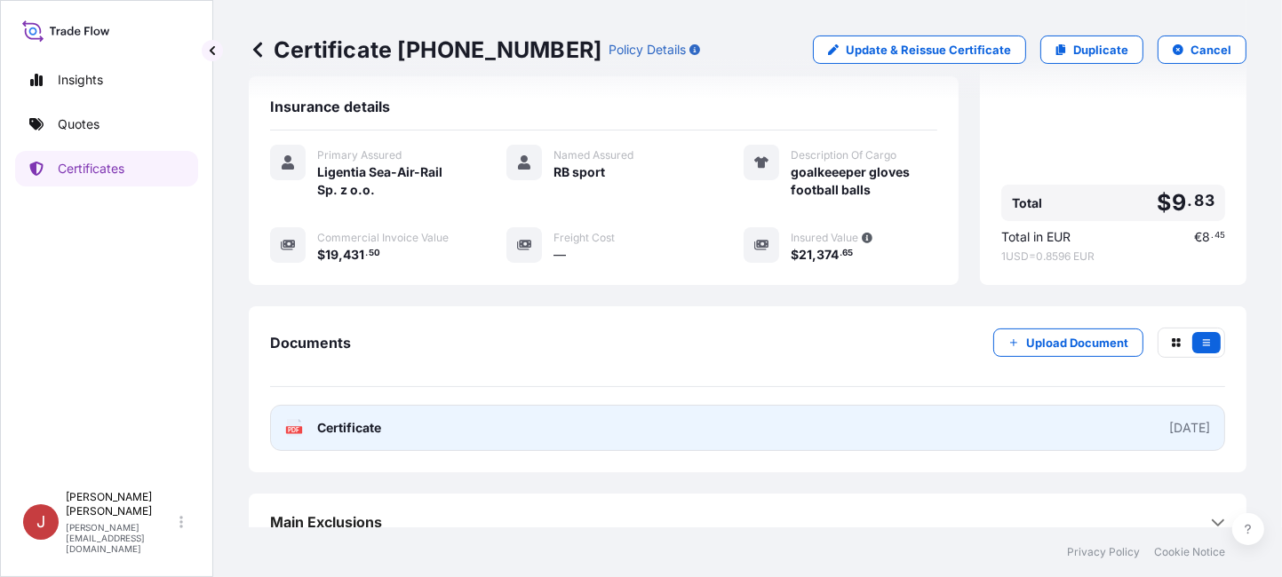
click at [1169, 419] on div "[DATE]" at bounding box center [1189, 428] width 41 height 18
